Goal: Task Accomplishment & Management: Complete application form

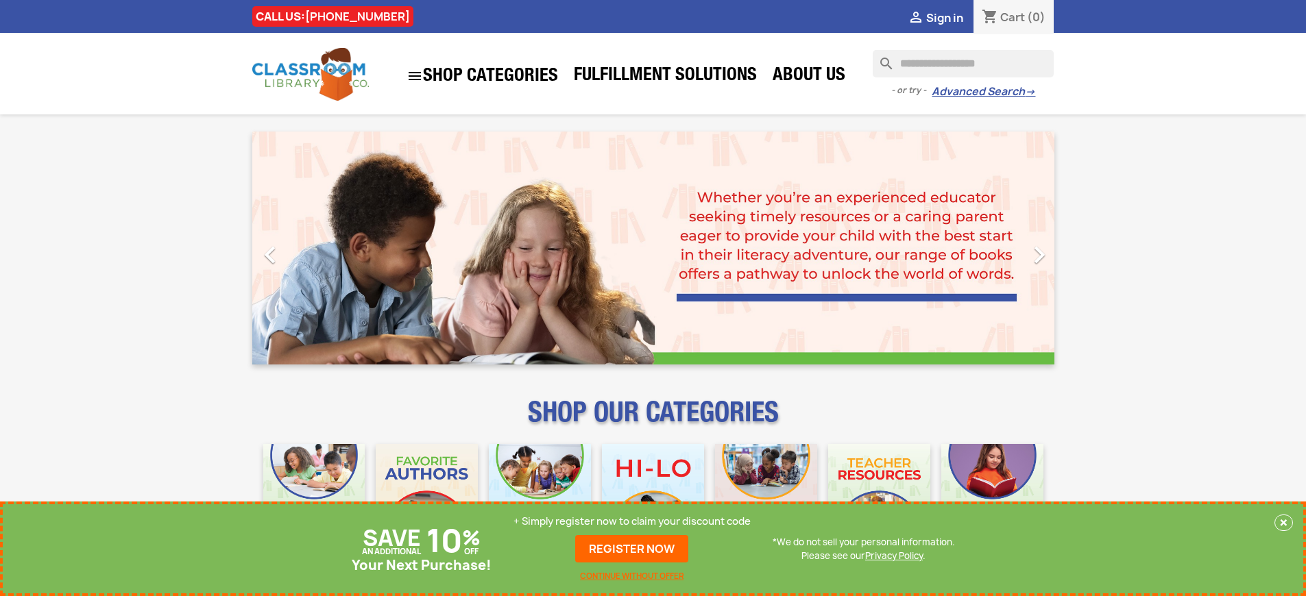
click at [632, 522] on p "+ Simply register now to claim your discount code" at bounding box center [631, 522] width 237 height 14
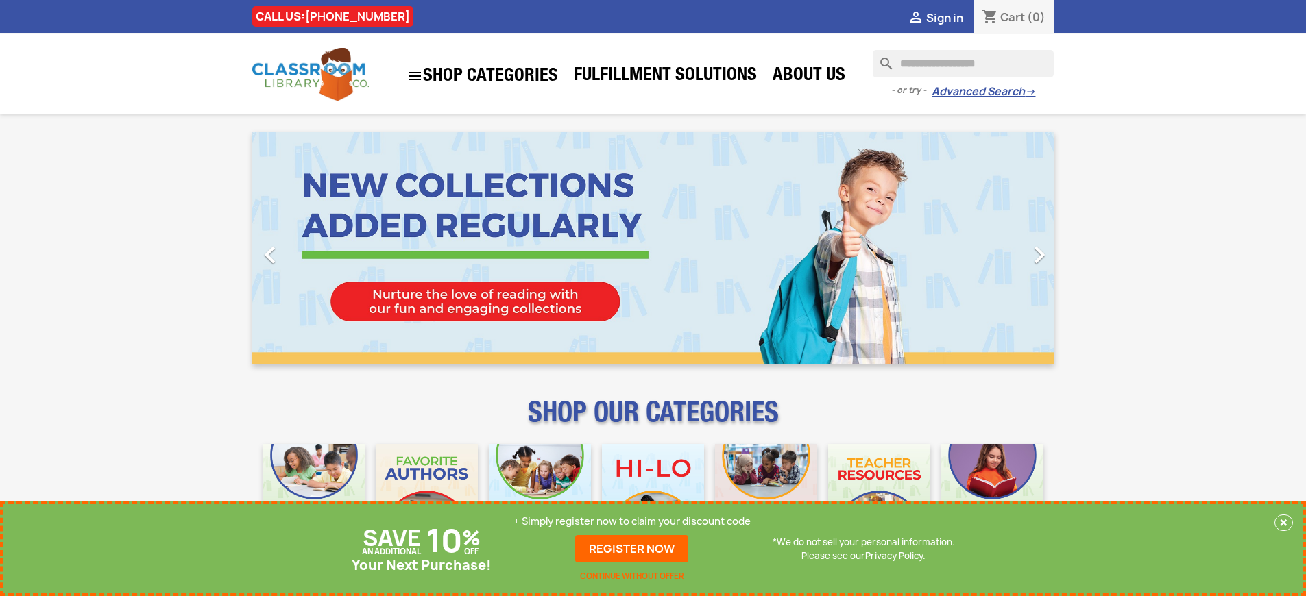
click at [632, 522] on p "+ Simply register now to claim your discount code" at bounding box center [631, 522] width 237 height 14
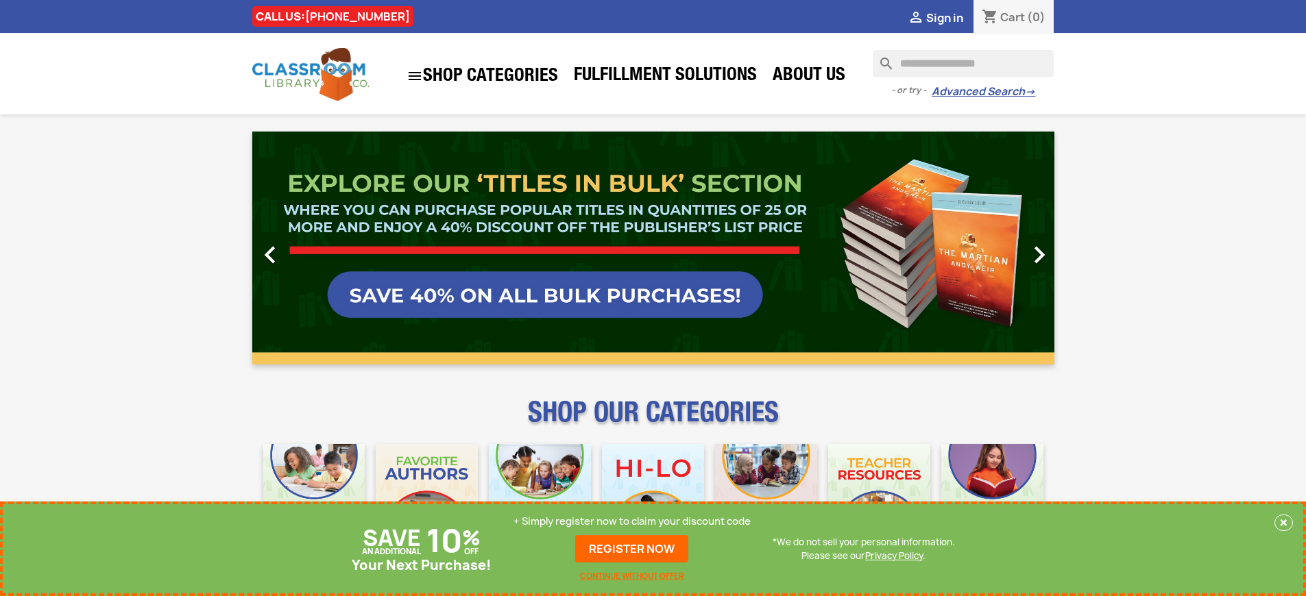
click at [632, 522] on p "+ Simply register now to claim your discount code" at bounding box center [631, 522] width 237 height 14
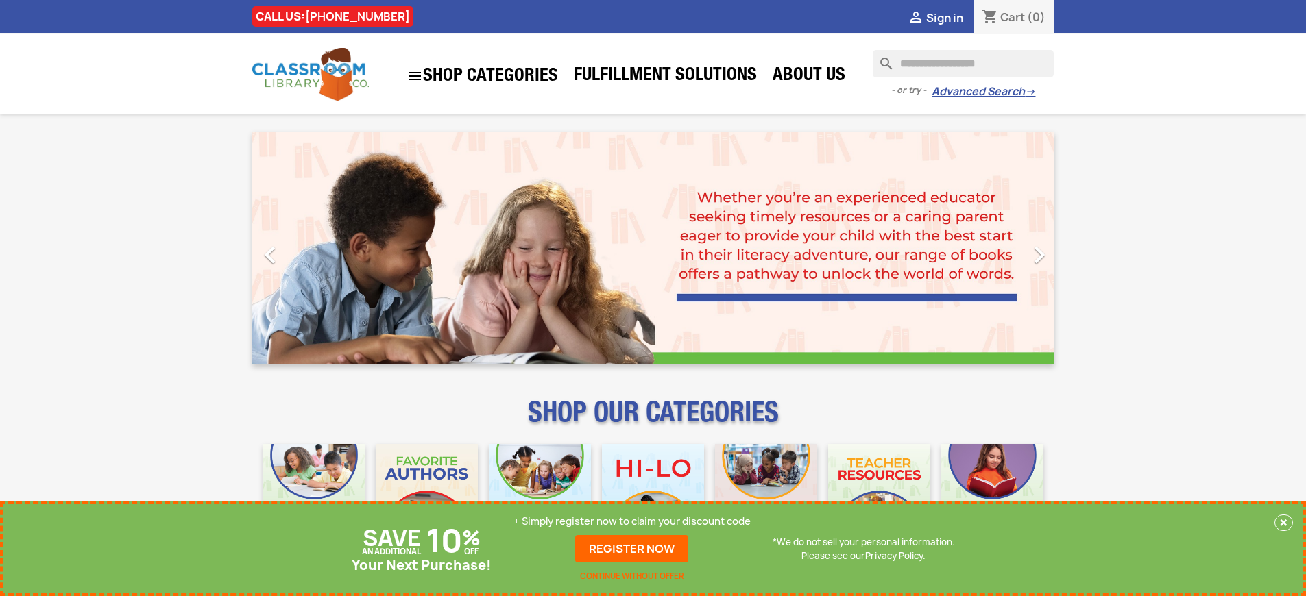
click at [632, 522] on p "+ Simply register now to claim your discount code" at bounding box center [631, 522] width 237 height 14
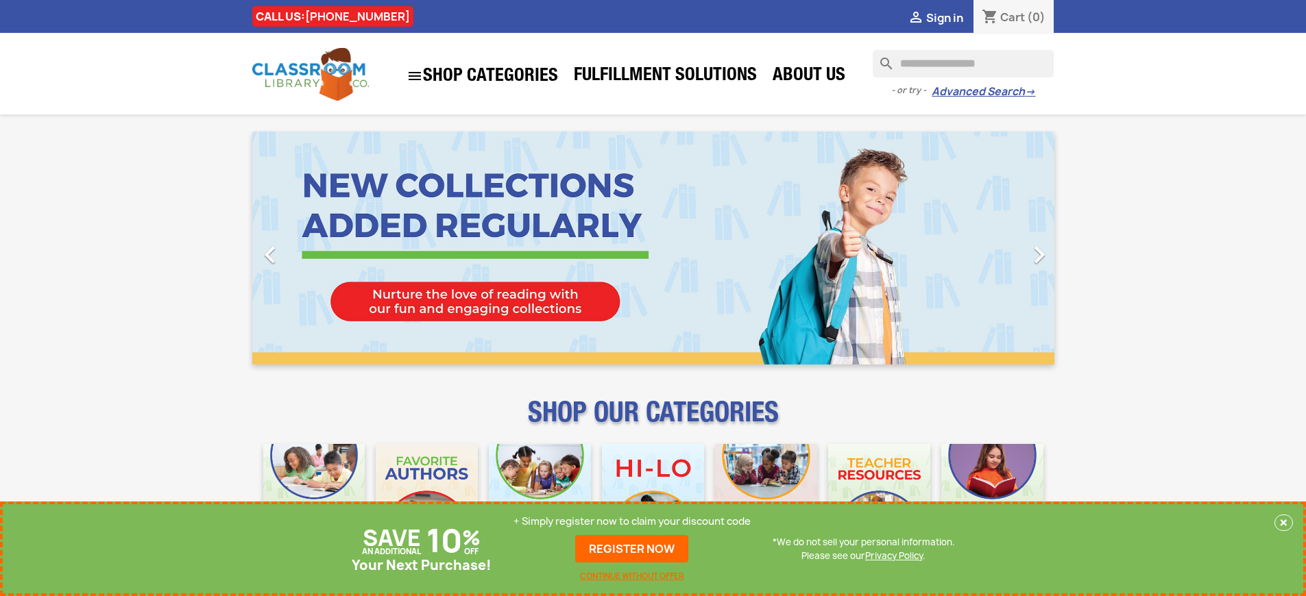
click at [632, 522] on p "+ Simply register now to claim your discount code" at bounding box center [631, 522] width 237 height 14
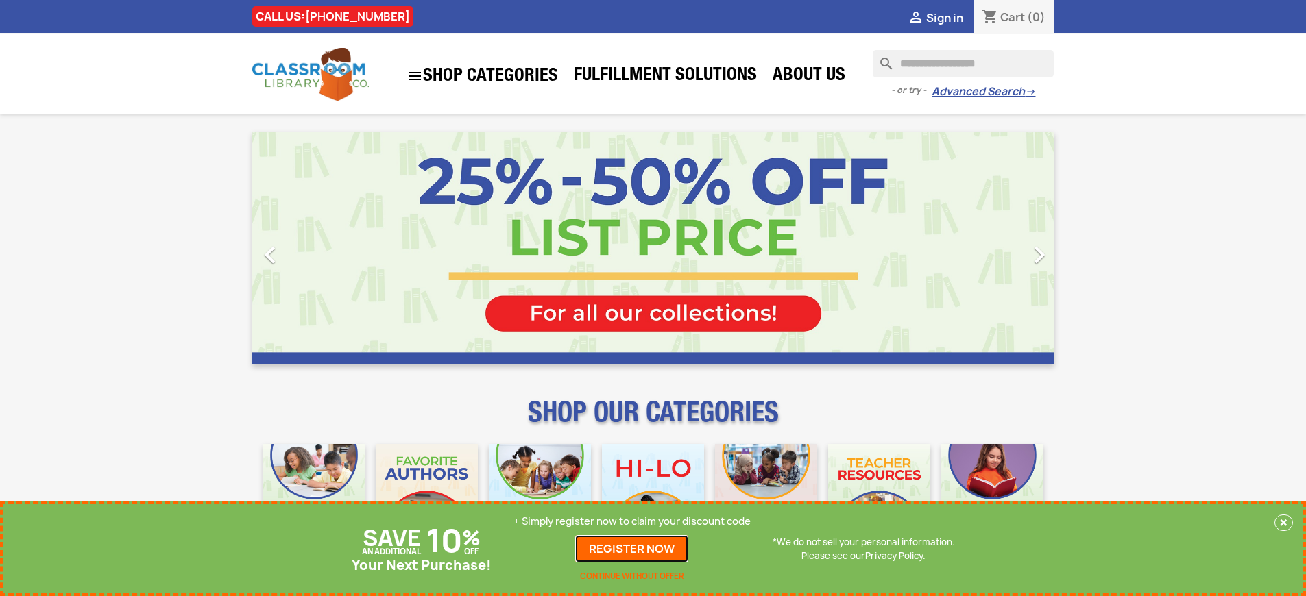
click at [632, 549] on link "REGISTER NOW" at bounding box center [631, 548] width 113 height 27
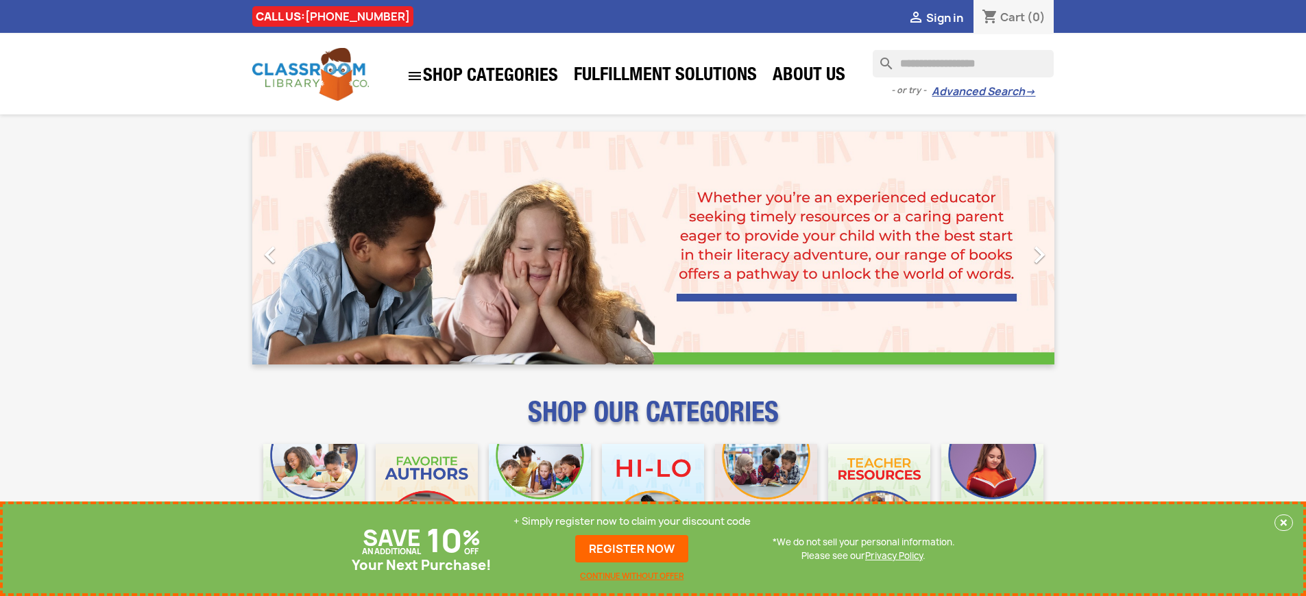
click at [632, 522] on p "+ Simply register now to claim your discount code" at bounding box center [631, 522] width 237 height 14
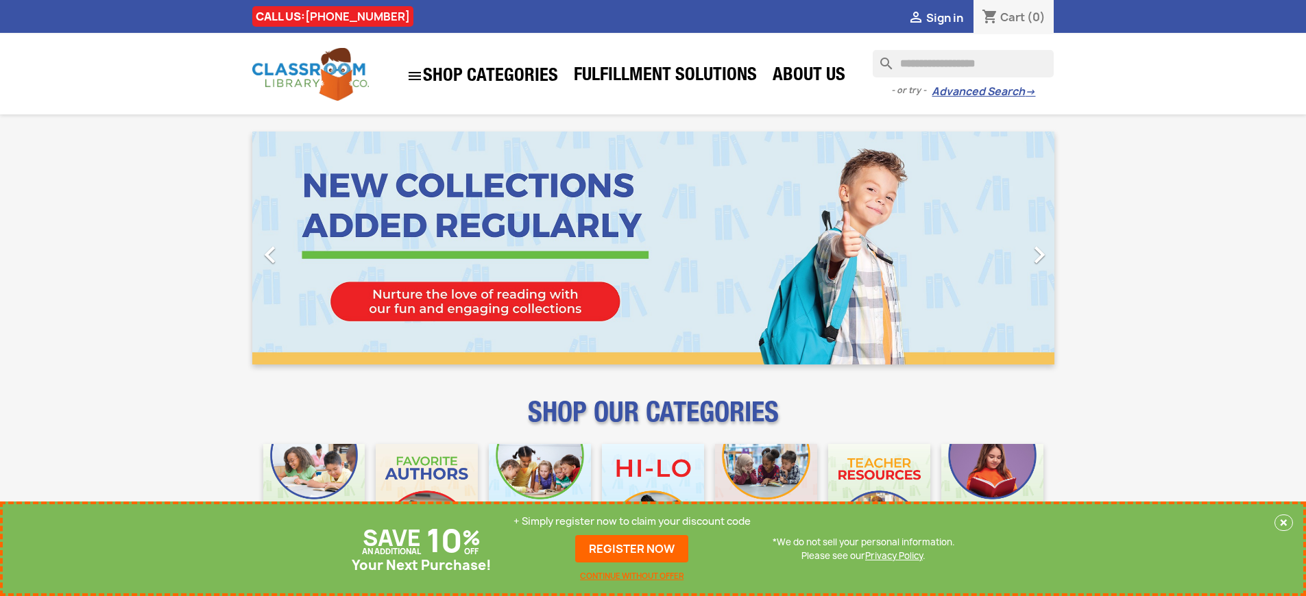
click at [632, 522] on p "+ Simply register now to claim your discount code" at bounding box center [631, 522] width 237 height 14
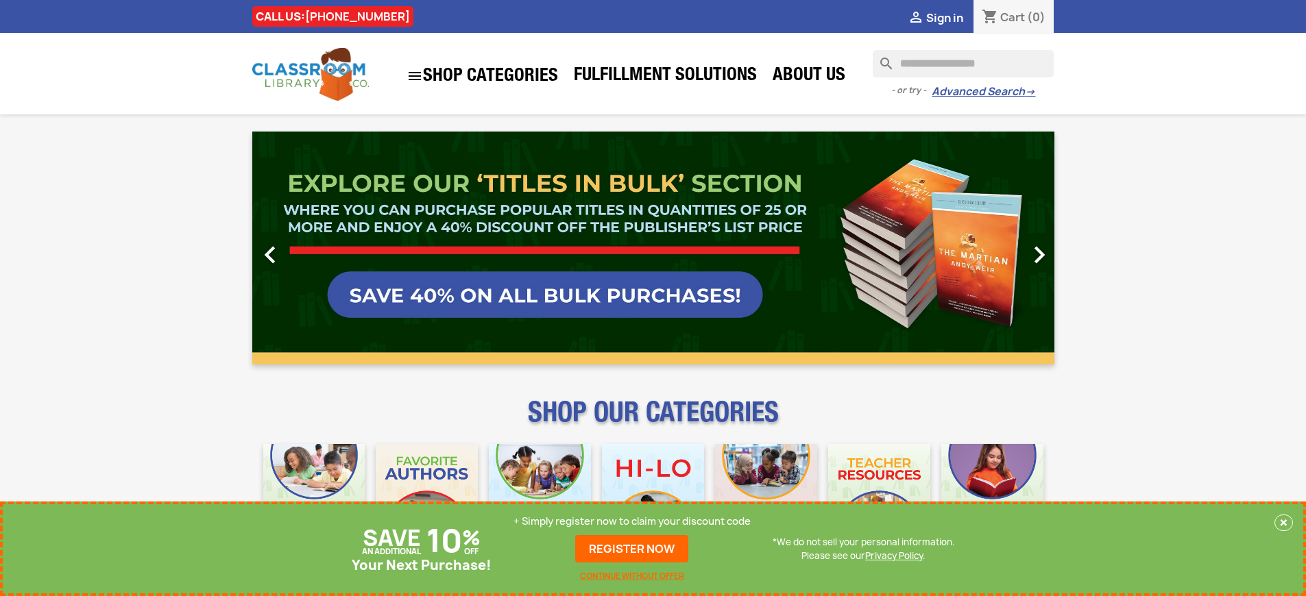
click at [632, 549] on link "REGISTER NOW" at bounding box center [631, 548] width 113 height 27
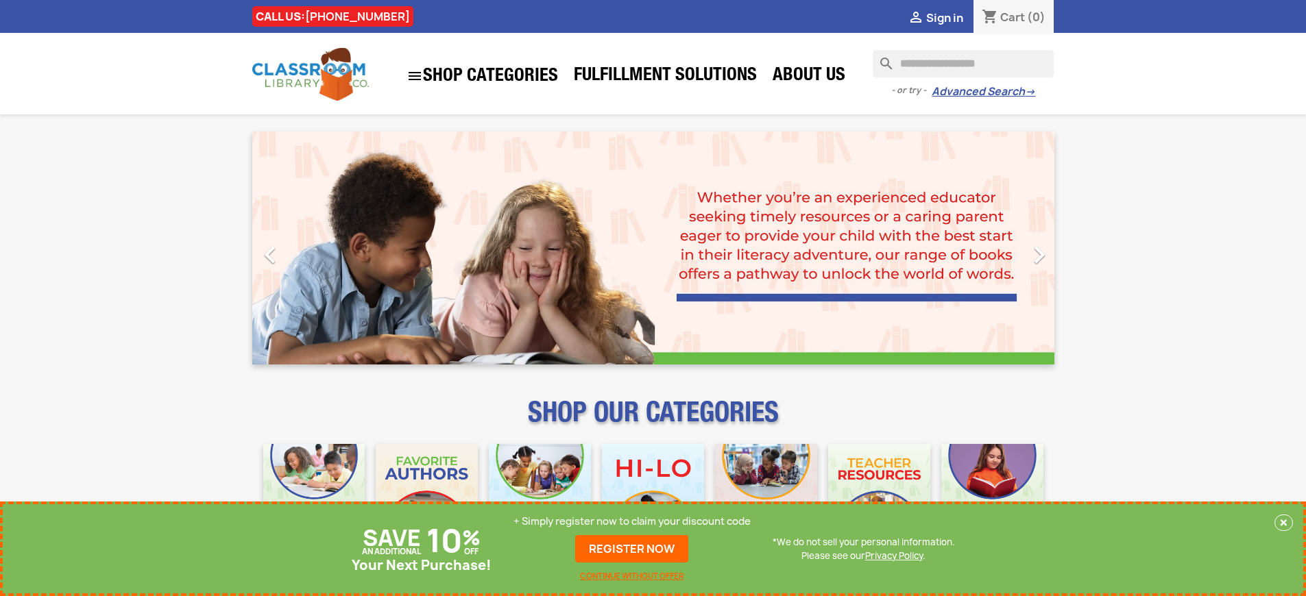
click at [632, 522] on p "+ Simply register now to claim your discount code" at bounding box center [631, 522] width 237 height 14
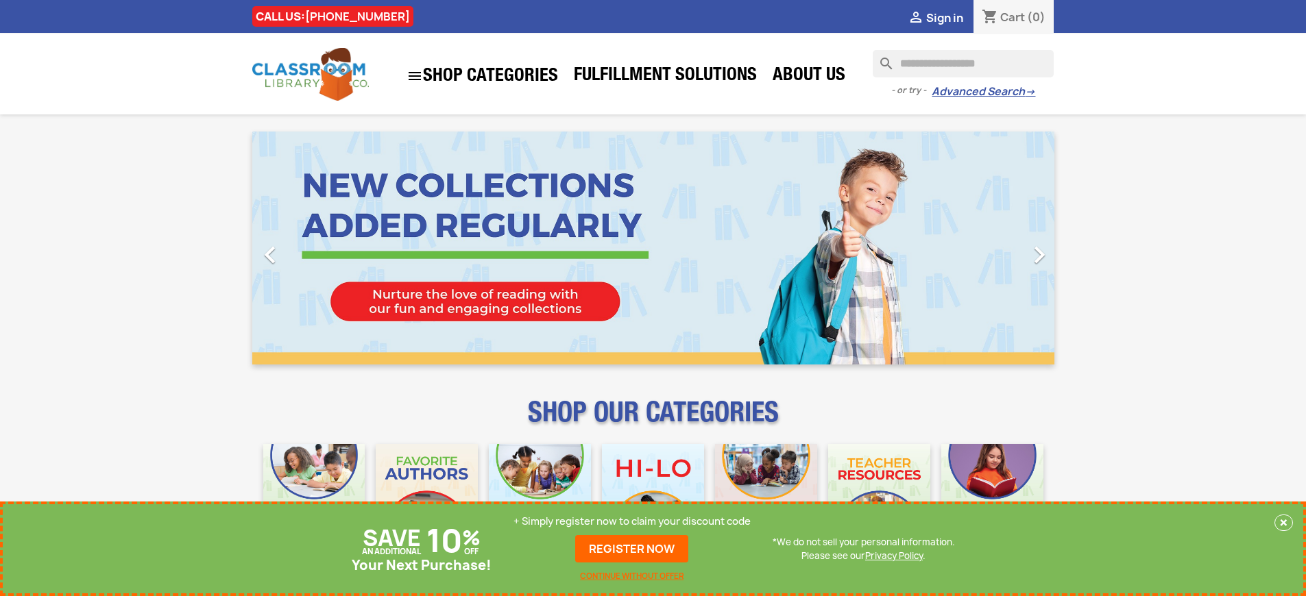
click at [632, 522] on p "+ Simply register now to claim your discount code" at bounding box center [631, 522] width 237 height 14
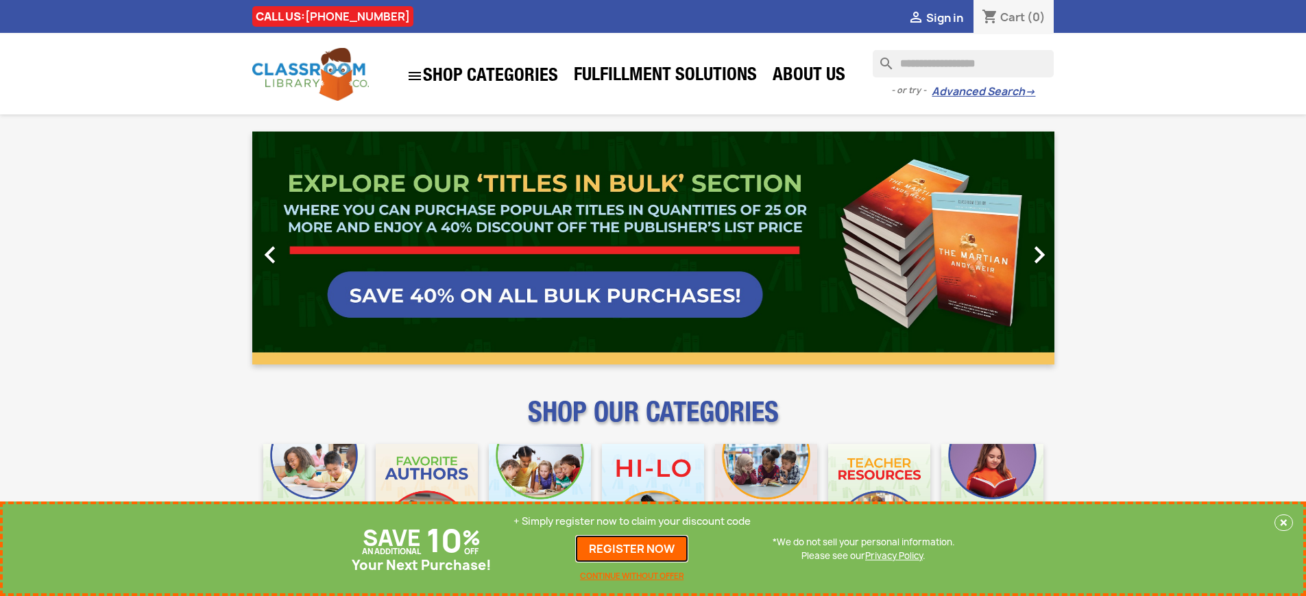
click at [632, 549] on link "REGISTER NOW" at bounding box center [631, 548] width 113 height 27
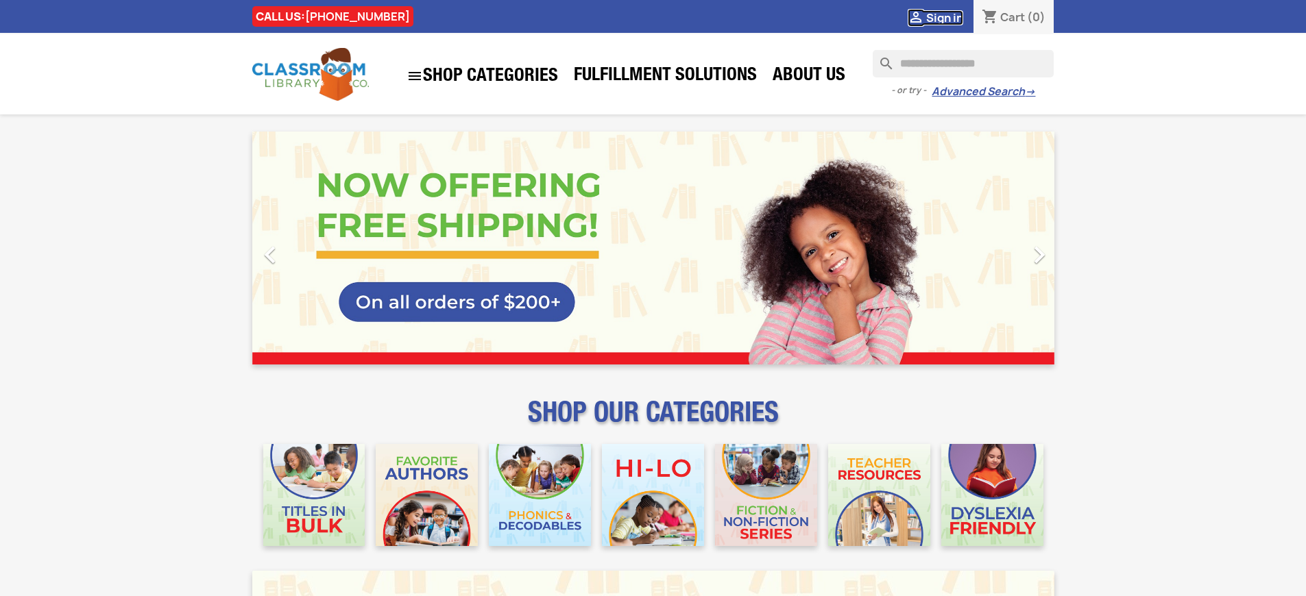
click at [944, 17] on span "Sign in" at bounding box center [944, 17] width 37 height 15
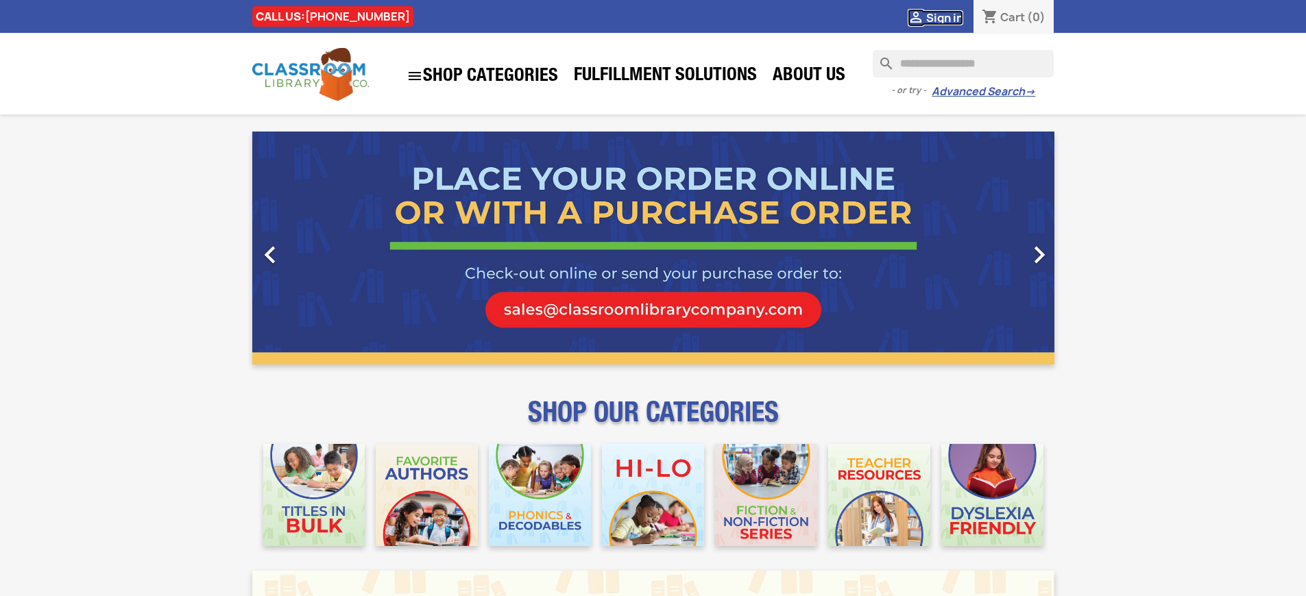
click at [944, 17] on span "Sign in" at bounding box center [944, 17] width 37 height 15
